Goal: Task Accomplishment & Management: Manage account settings

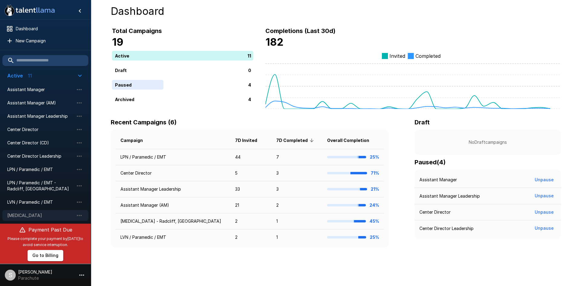
click at [38, 210] on div "[MEDICAL_DATA]" at bounding box center [45, 215] width 86 height 11
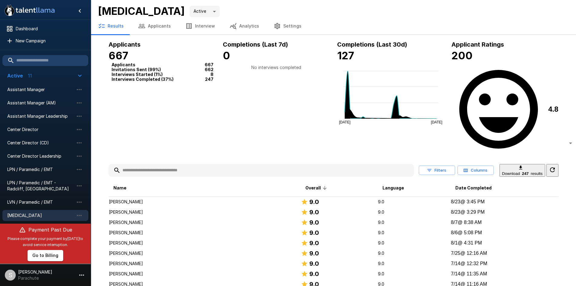
click at [144, 21] on button "Applicants" at bounding box center [154, 26] width 47 height 17
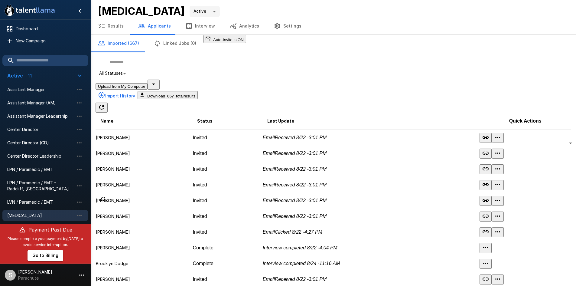
click at [160, 88] on button "button" at bounding box center [154, 85] width 12 height 10
click at [149, 122] on span "Import from CSV" at bounding box center [131, 124] width 36 height 5
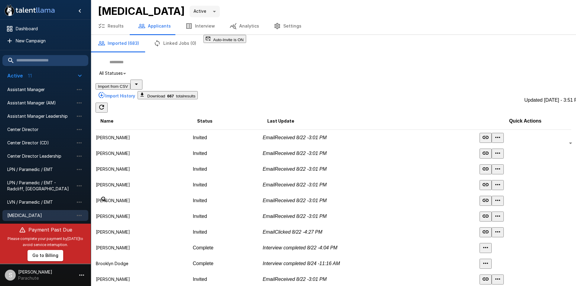
click at [104, 105] on icon "Updated Today - 3:51 PM" at bounding box center [101, 107] width 5 height 5
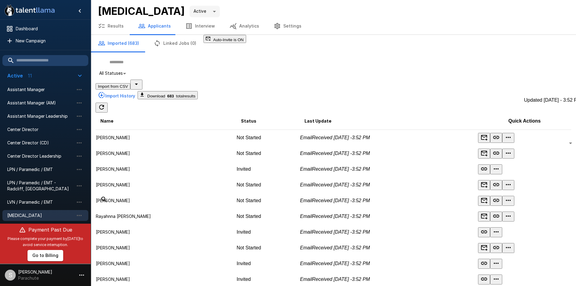
click at [104, 105] on icon "Updated Today - 3:52 PM" at bounding box center [101, 107] width 5 height 5
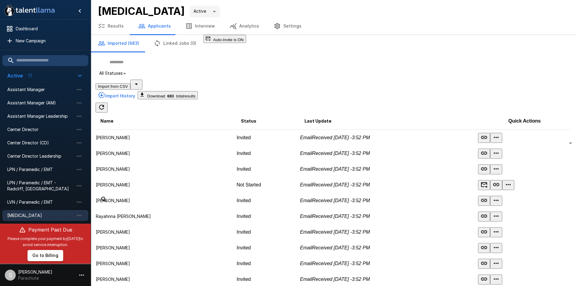
click at [115, 24] on button "Results" at bounding box center [111, 26] width 40 height 17
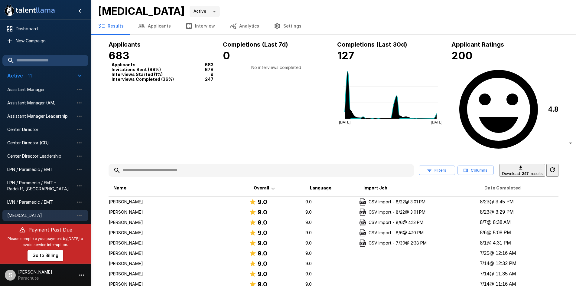
click at [494, 184] on span "Date Completed" at bounding box center [502, 187] width 36 height 7
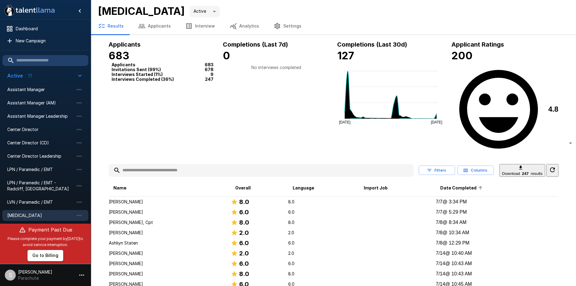
click at [464, 184] on span "Date Completed" at bounding box center [462, 187] width 44 height 7
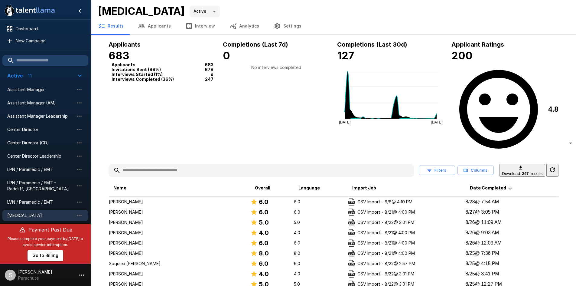
scroll to position [30, 0]
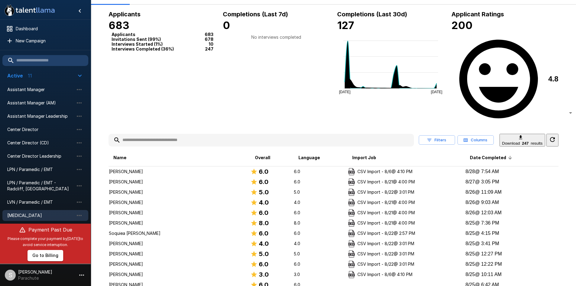
click at [138, 168] on p "[PERSON_NAME]" at bounding box center [179, 171] width 141 height 6
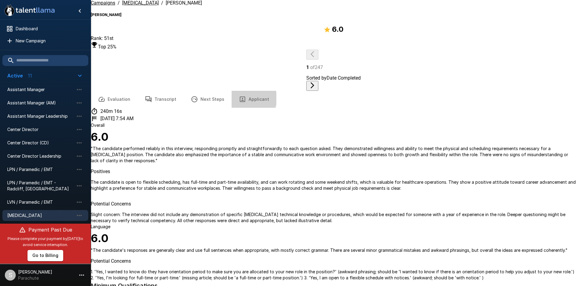
click at [241, 96] on icon "button" at bounding box center [242, 99] width 7 height 7
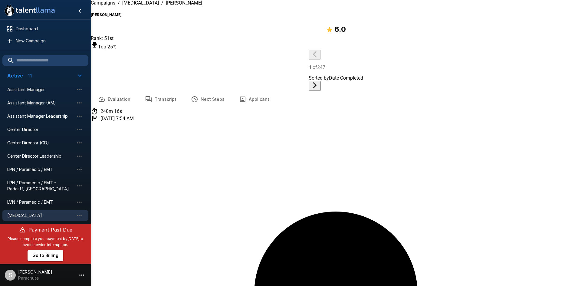
click at [127, 6] on span "[MEDICAL_DATA]" at bounding box center [140, 3] width 37 height 6
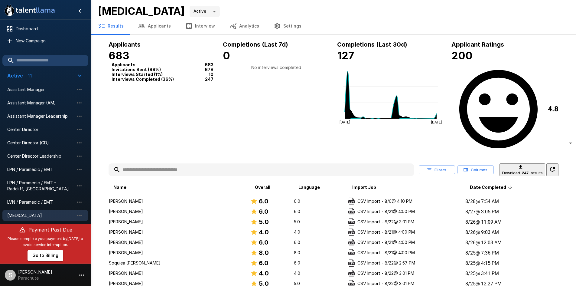
click at [196, 208] on p "[PERSON_NAME]" at bounding box center [179, 211] width 141 height 6
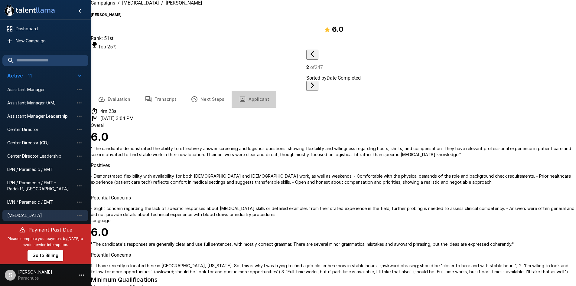
click at [245, 91] on button "Applicant" at bounding box center [254, 99] width 45 height 17
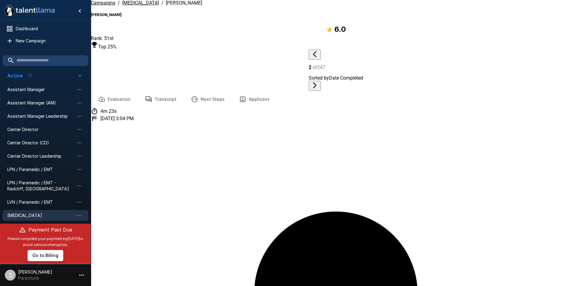
click at [137, 6] on u "[MEDICAL_DATA]" at bounding box center [140, 3] width 37 height 6
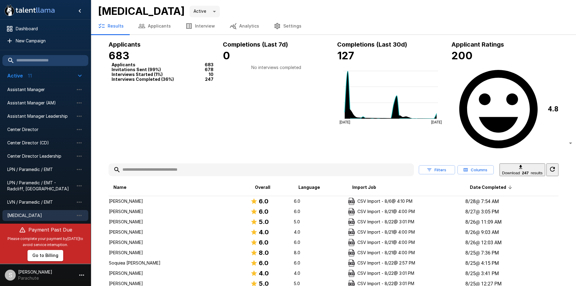
click at [149, 19] on button "Applicants" at bounding box center [154, 26] width 47 height 17
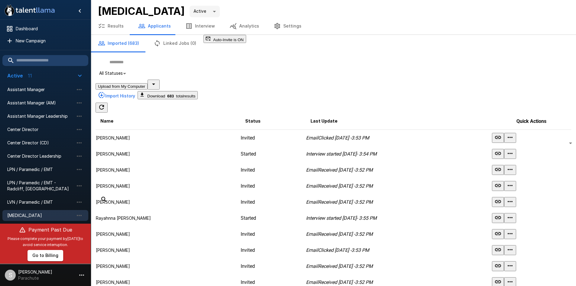
click at [160, 89] on button "button" at bounding box center [154, 85] width 12 height 10
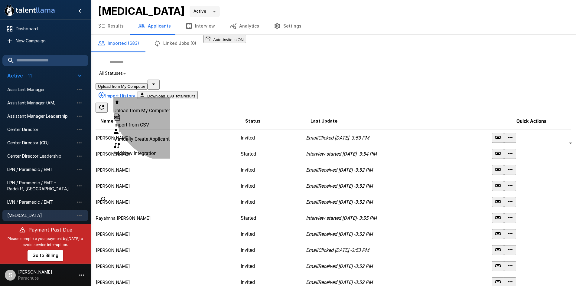
click at [149, 122] on span "Import from CSV" at bounding box center [131, 125] width 36 height 6
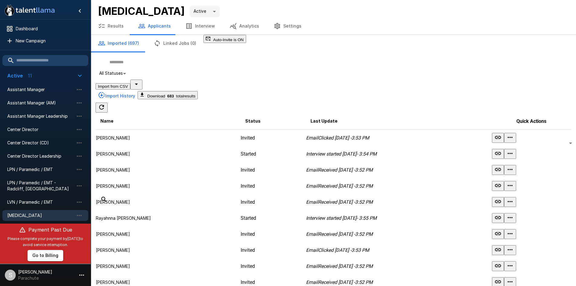
click at [104, 105] on icon "Updated Today - 3:58 PM" at bounding box center [101, 107] width 5 height 5
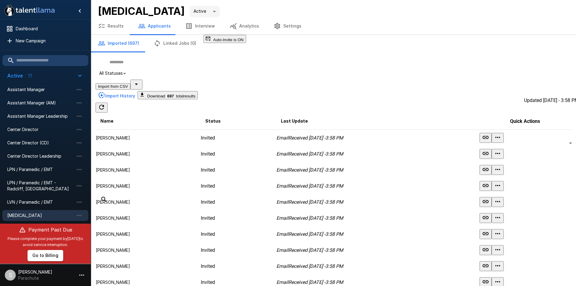
click at [104, 105] on icon "Updated Today - 3:58 PM" at bounding box center [101, 107] width 5 height 5
click at [140, 88] on icon "button" at bounding box center [136, 83] width 7 height 7
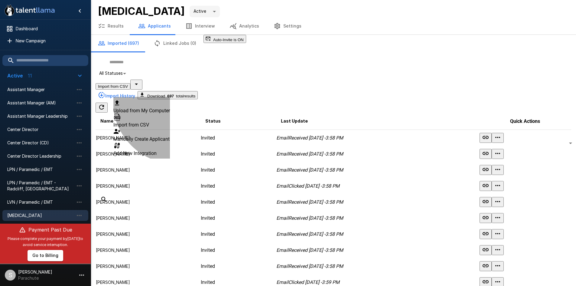
click at [149, 122] on span "Import from CSV" at bounding box center [131, 125] width 36 height 6
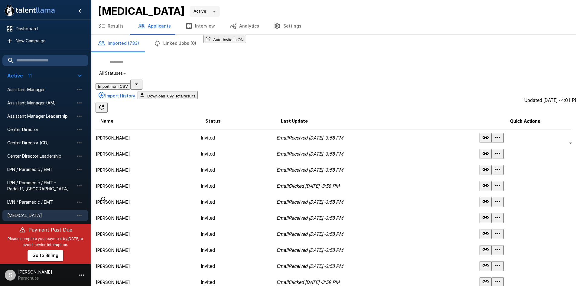
click at [105, 103] on icon "Updated Today - 4:01 PM" at bounding box center [101, 106] width 7 height 7
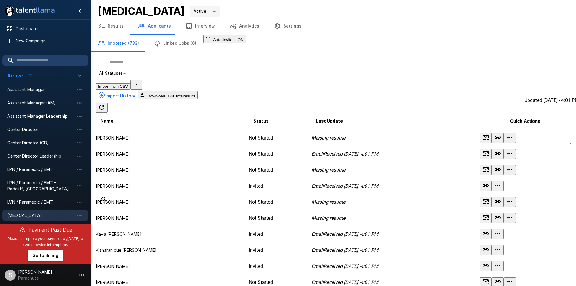
click at [105, 103] on icon "Updated Today - 4:01 PM" at bounding box center [101, 106] width 7 height 7
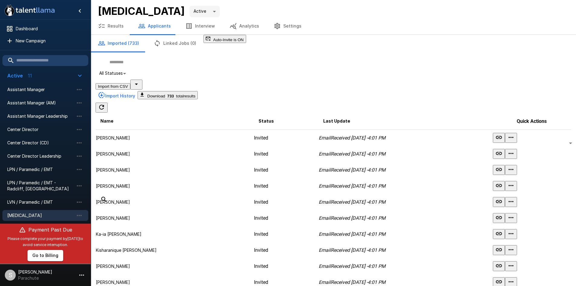
click at [105, 24] on icon "button" at bounding box center [101, 25] width 7 height 7
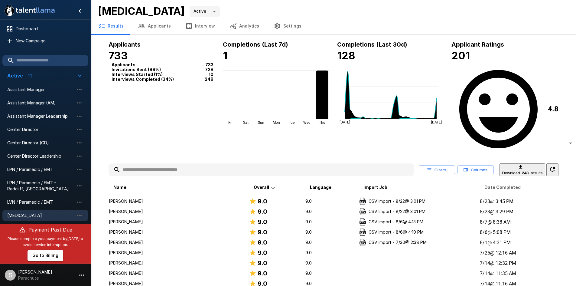
click at [500, 184] on span "Date Completed" at bounding box center [502, 187] width 36 height 7
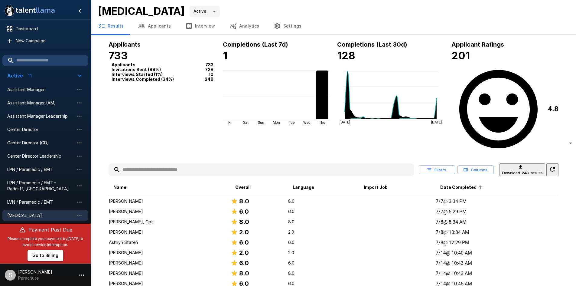
click at [480, 184] on icon at bounding box center [480, 186] width 5 height 5
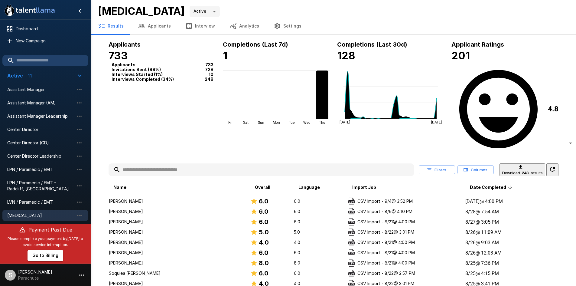
click at [170, 196] on td "[PERSON_NAME]" at bounding box center [180, 201] width 142 height 11
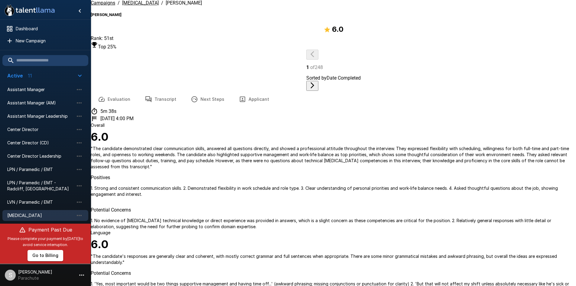
click at [245, 91] on button "Applicant" at bounding box center [254, 99] width 45 height 17
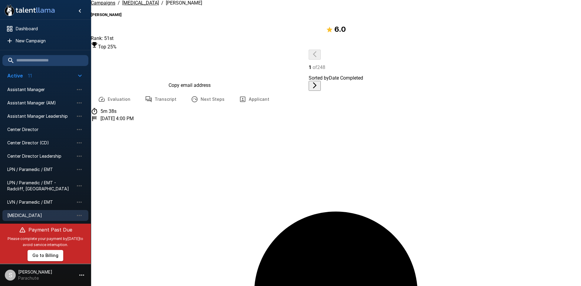
click at [152, 91] on button "Transcript" at bounding box center [161, 99] width 46 height 17
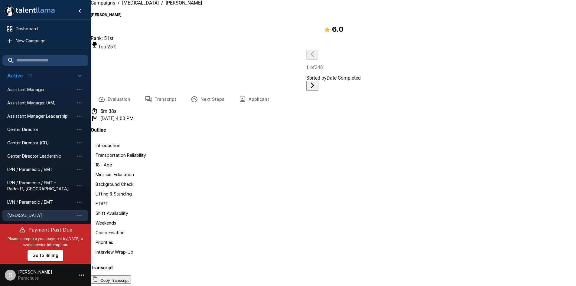
scroll to position [24, 0]
click at [130, 6] on u "[MEDICAL_DATA]" at bounding box center [140, 3] width 37 height 6
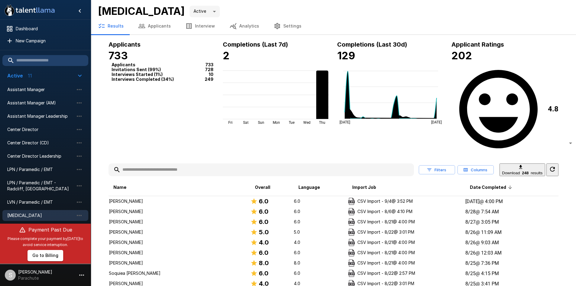
click at [125, 208] on p "[PERSON_NAME]" at bounding box center [179, 211] width 141 height 6
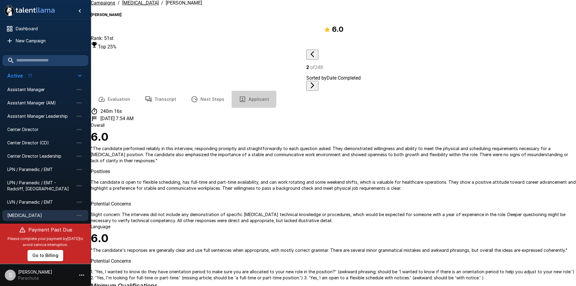
click at [243, 91] on button "Applicant" at bounding box center [254, 99] width 45 height 17
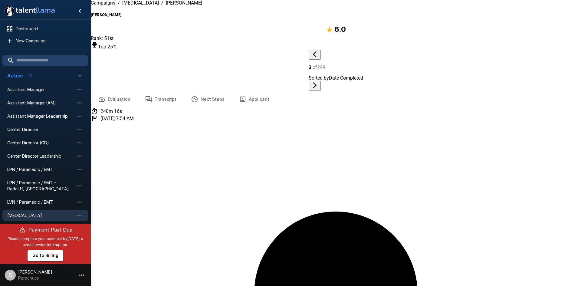
click at [135, 6] on u "[MEDICAL_DATA]" at bounding box center [140, 3] width 37 height 6
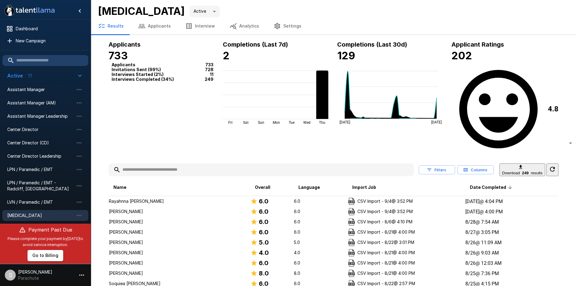
click at [143, 164] on input "text" at bounding box center [261, 169] width 305 height 11
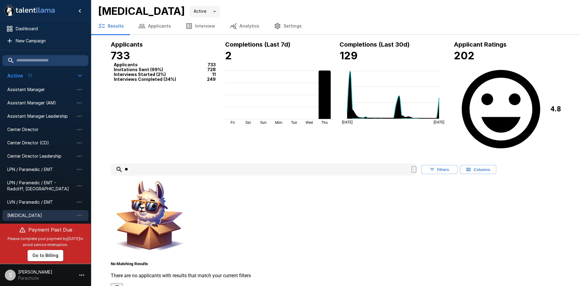
type input "*"
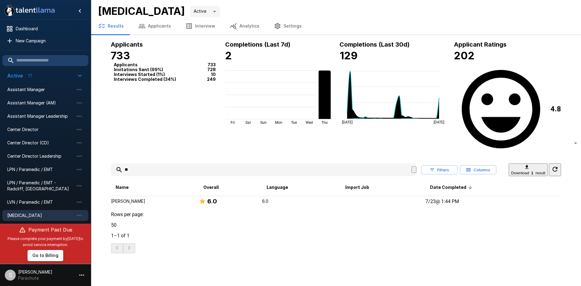
type input "*"
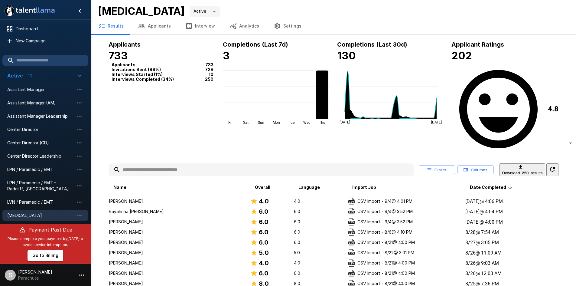
click at [132, 164] on input "text" at bounding box center [261, 169] width 305 height 11
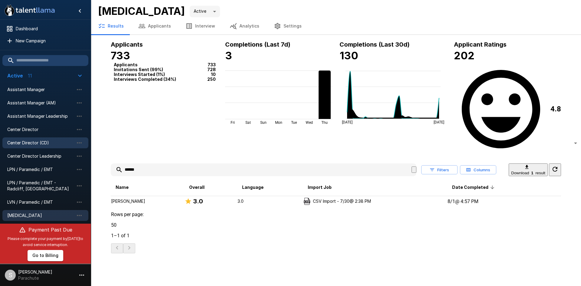
type input "******"
click at [135, 198] on p "[PERSON_NAME]" at bounding box center [147, 201] width 73 height 6
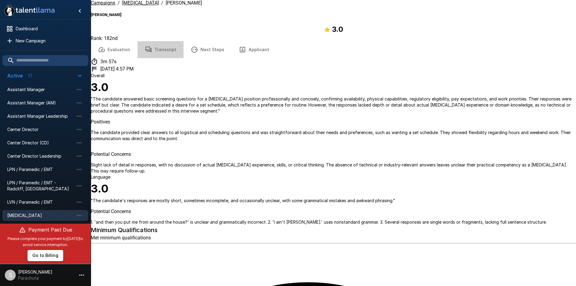
click at [164, 41] on button "Transcript" at bounding box center [161, 49] width 46 height 17
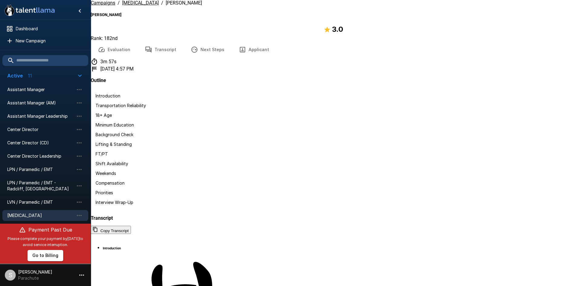
click at [132, 6] on u "[MEDICAL_DATA]" at bounding box center [140, 3] width 37 height 6
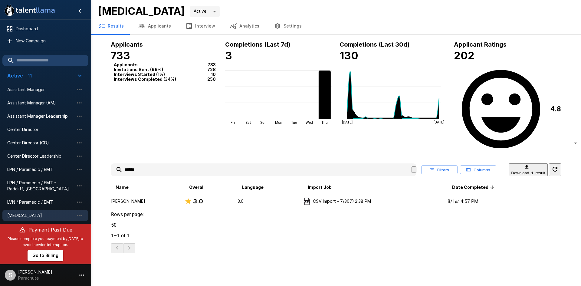
click at [157, 28] on button "Applicants" at bounding box center [154, 26] width 47 height 17
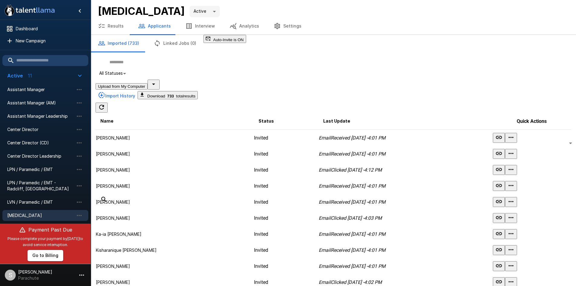
click at [157, 88] on icon "button" at bounding box center [153, 83] width 7 height 7
click at [149, 122] on span "Import from CSV" at bounding box center [131, 125] width 36 height 6
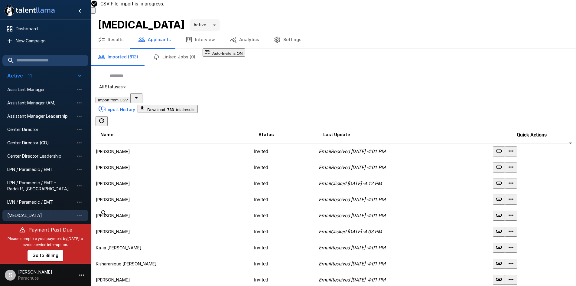
click at [105, 117] on icon "Updated Today - 4:13 PM" at bounding box center [101, 120] width 7 height 7
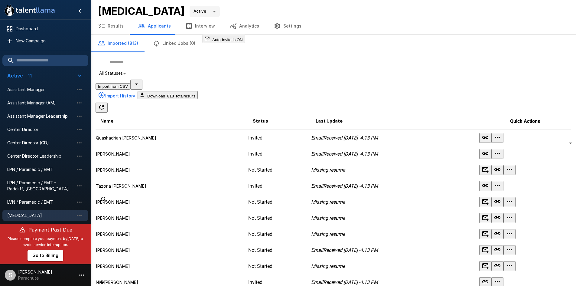
click at [104, 105] on icon "Updated Today - 4:13 PM" at bounding box center [101, 107] width 5 height 5
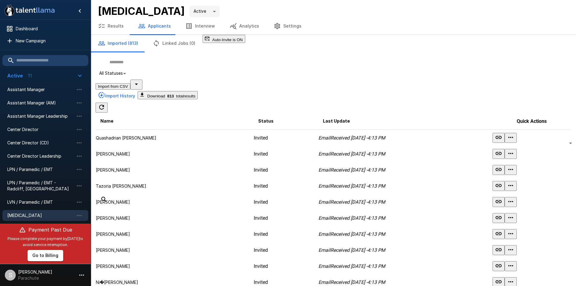
click at [117, 24] on button "Results" at bounding box center [111, 26] width 40 height 17
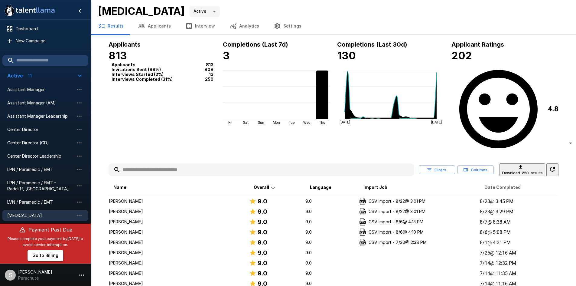
click at [485, 184] on span "Date Completed" at bounding box center [502, 187] width 36 height 7
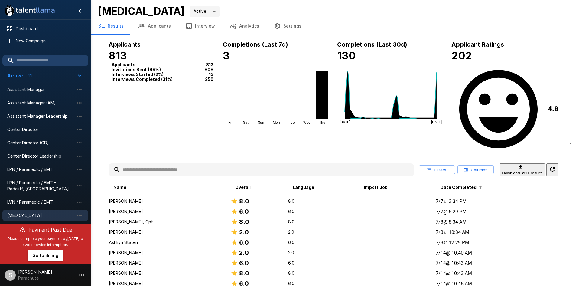
click at [484, 184] on span "Date Completed" at bounding box center [462, 187] width 44 height 7
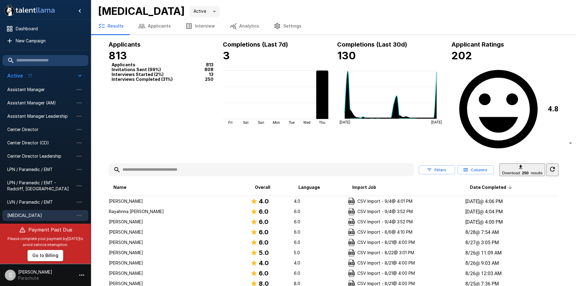
click at [186, 208] on p "Rayahnna [PERSON_NAME]" at bounding box center [179, 211] width 141 height 6
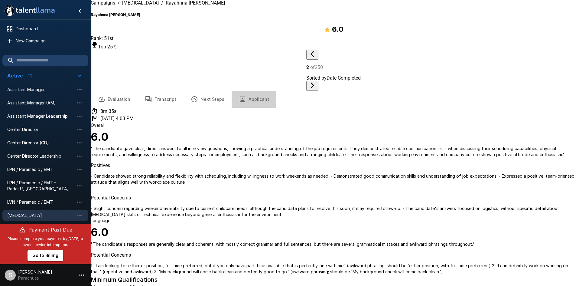
click at [245, 91] on button "Applicant" at bounding box center [254, 99] width 45 height 17
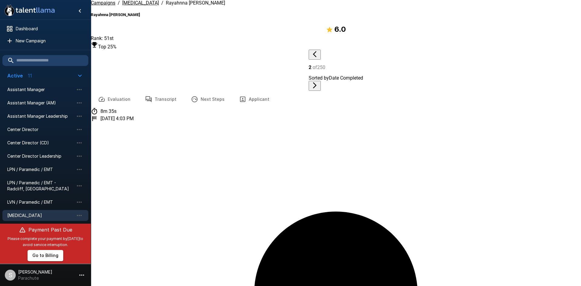
click at [160, 91] on button "Transcript" at bounding box center [161, 99] width 46 height 17
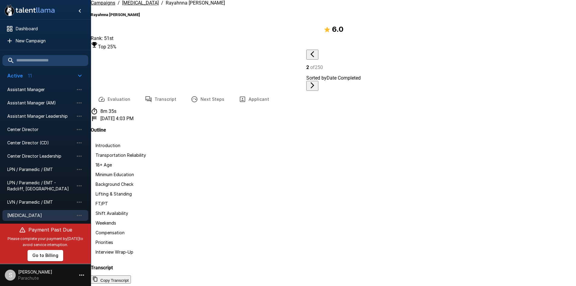
scroll to position [937, 0]
drag, startPoint x: 152, startPoint y: 20, endPoint x: 96, endPoint y: 15, distance: 57.1
click at [96, 15] on div "Campaigns / [MEDICAL_DATA] / Rayahnna [PERSON_NAME] Rayahnna [PERSON_NAME] 6.0 …" at bounding box center [333, 45] width 485 height 91
copy b "Rayahnna [PERSON_NAME]"
click at [132, 6] on u "[MEDICAL_DATA]" at bounding box center [140, 3] width 37 height 6
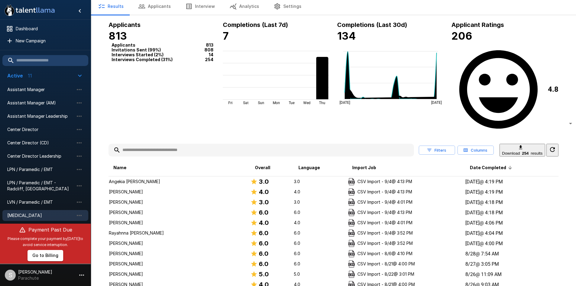
scroll to position [30, 0]
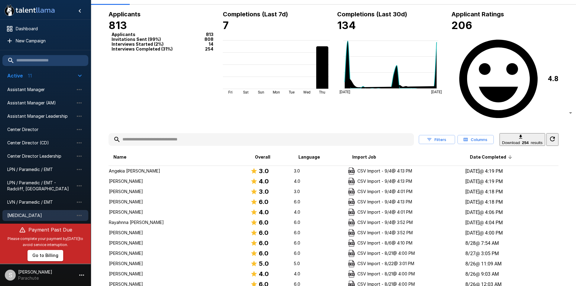
click at [137, 215] on p "[PERSON_NAME]" at bounding box center [179, 212] width 141 height 6
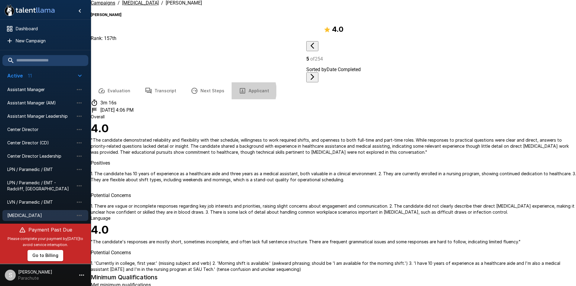
click at [239, 87] on icon "button" at bounding box center [242, 90] width 7 height 7
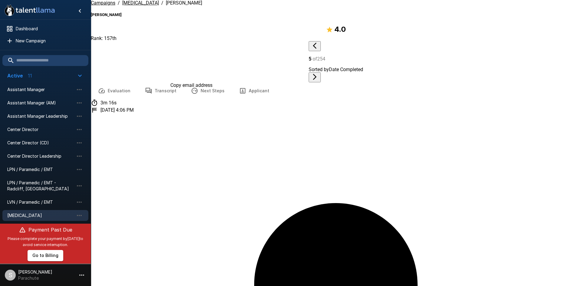
click at [139, 6] on span "[MEDICAL_DATA]" at bounding box center [140, 3] width 37 height 6
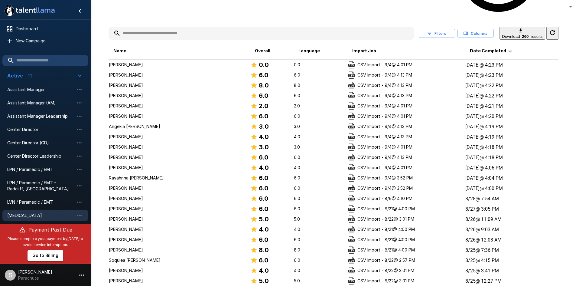
scroll to position [151, 0]
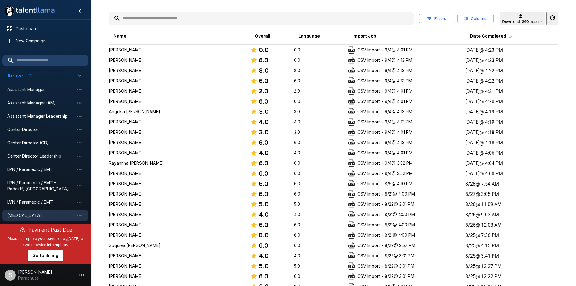
click at [181, 145] on p "[PERSON_NAME]" at bounding box center [179, 142] width 141 height 6
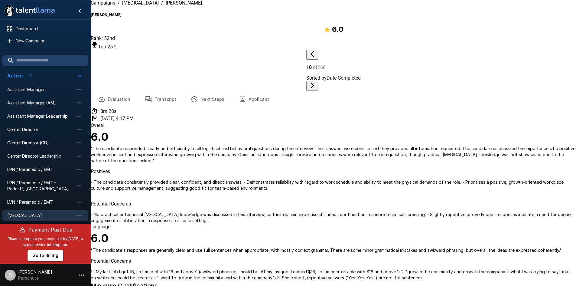
click at [247, 91] on button "Applicant" at bounding box center [254, 99] width 45 height 17
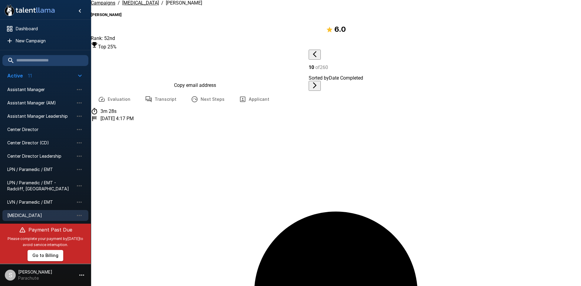
click at [155, 91] on button "Transcript" at bounding box center [161, 99] width 46 height 17
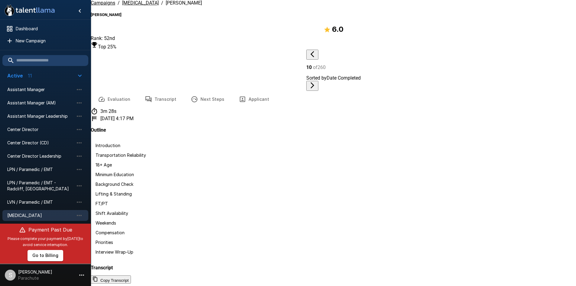
scroll to position [957, 0]
click at [130, 6] on u "[MEDICAL_DATA]" at bounding box center [140, 3] width 37 height 6
